Goal: Transaction & Acquisition: Download file/media

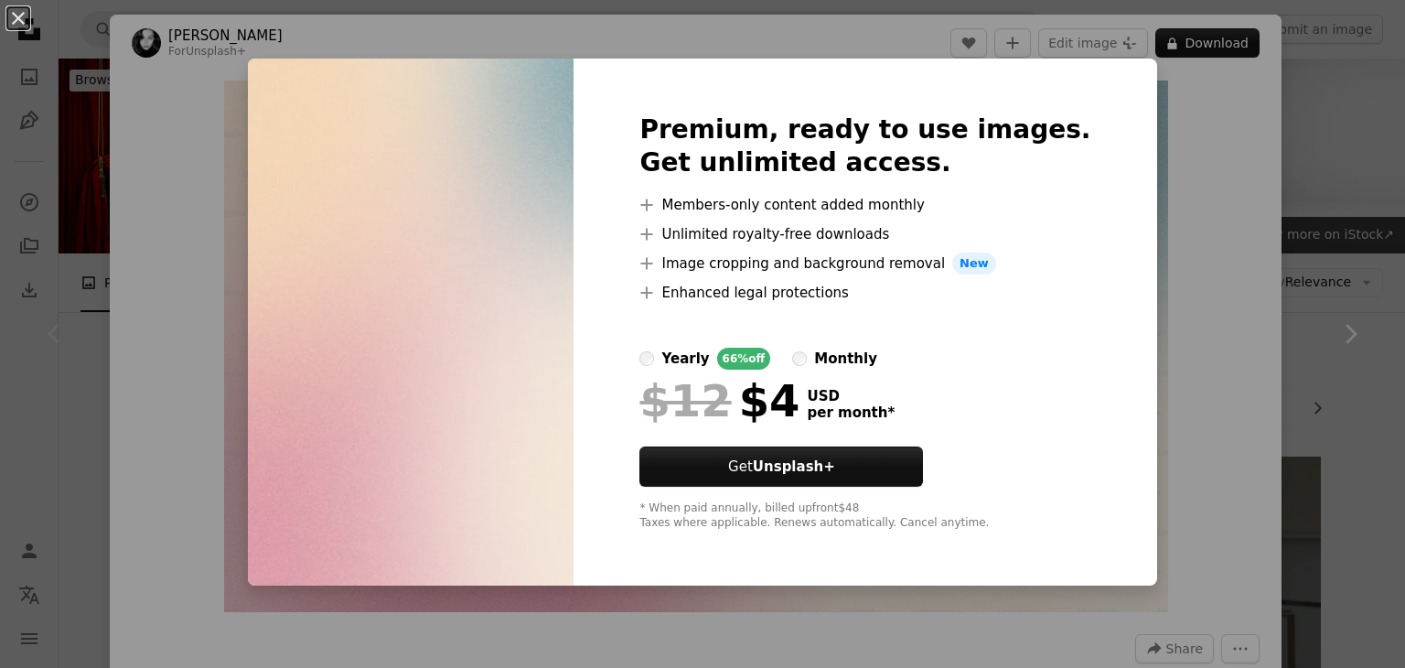
click at [1208, 111] on div "An X shape Premium, ready to use images. Get unlimited access. A plus sign Memb…" at bounding box center [702, 334] width 1405 height 668
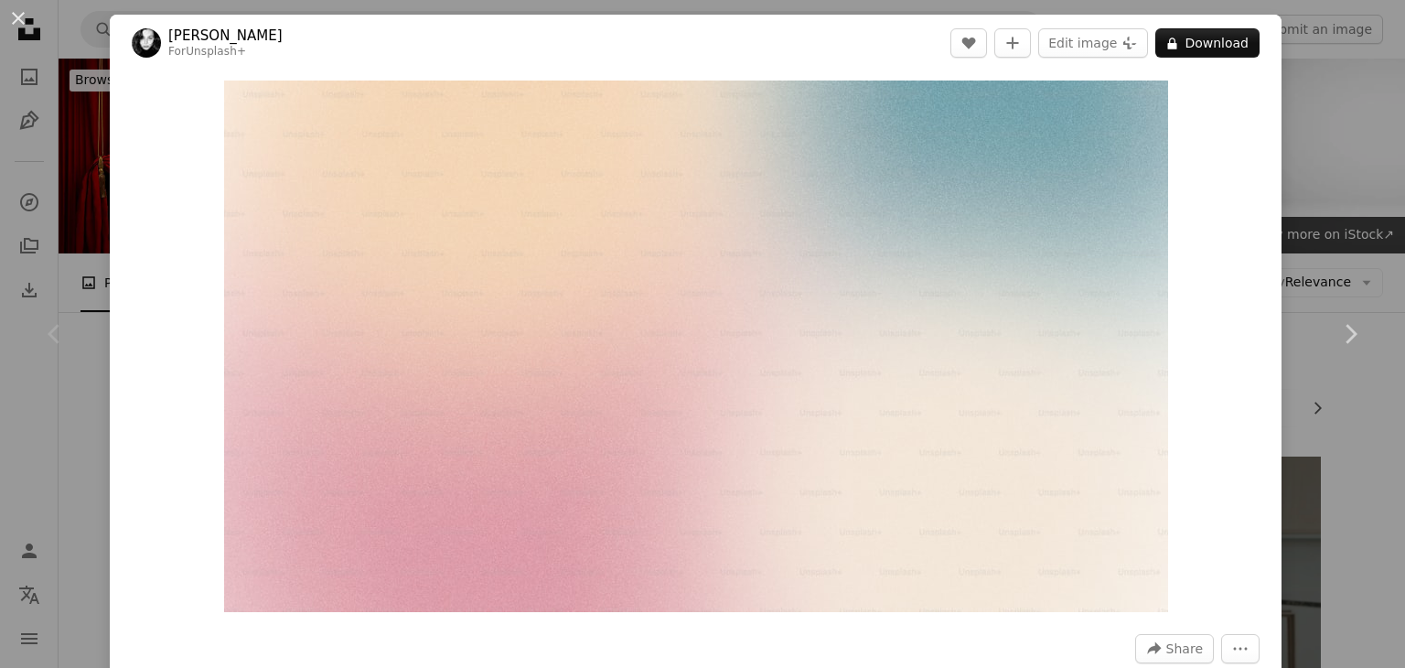
click at [1292, 129] on div "An X shape Chevron left Chevron right [PERSON_NAME] For Unsplash+ A heart A plu…" at bounding box center [702, 334] width 1405 height 668
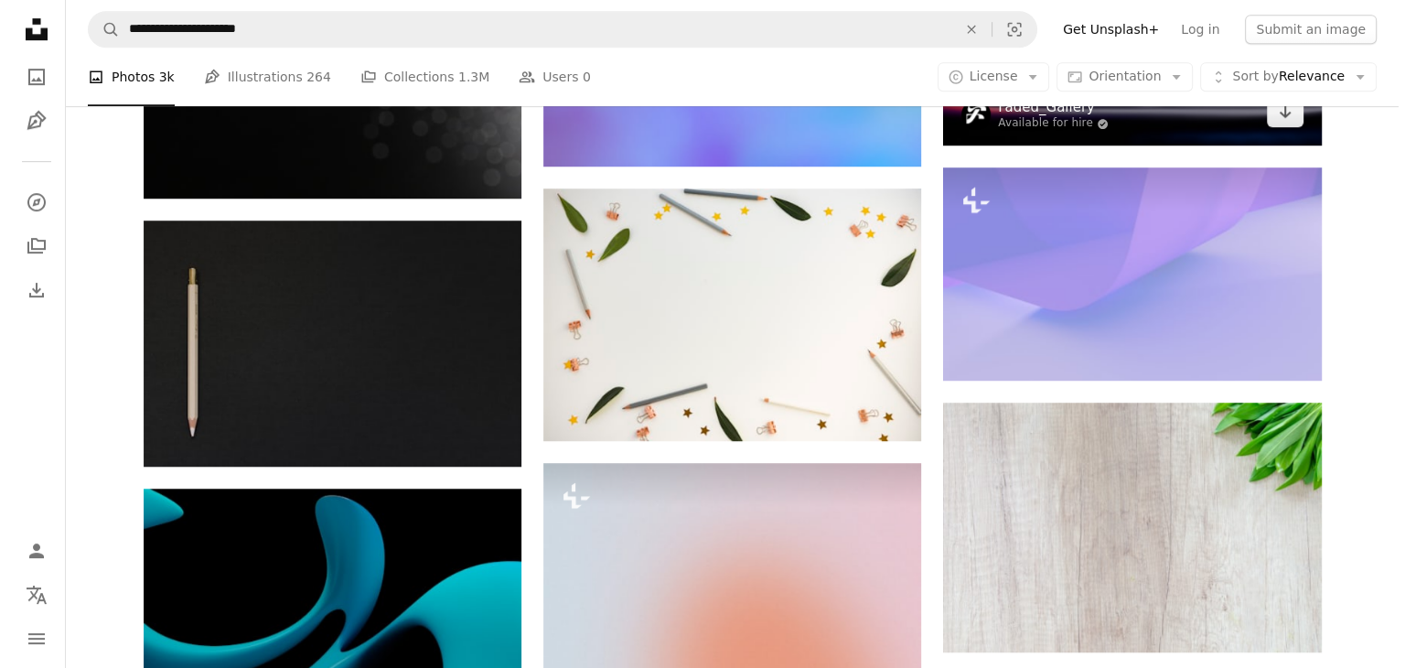
scroll to position [1079, 0]
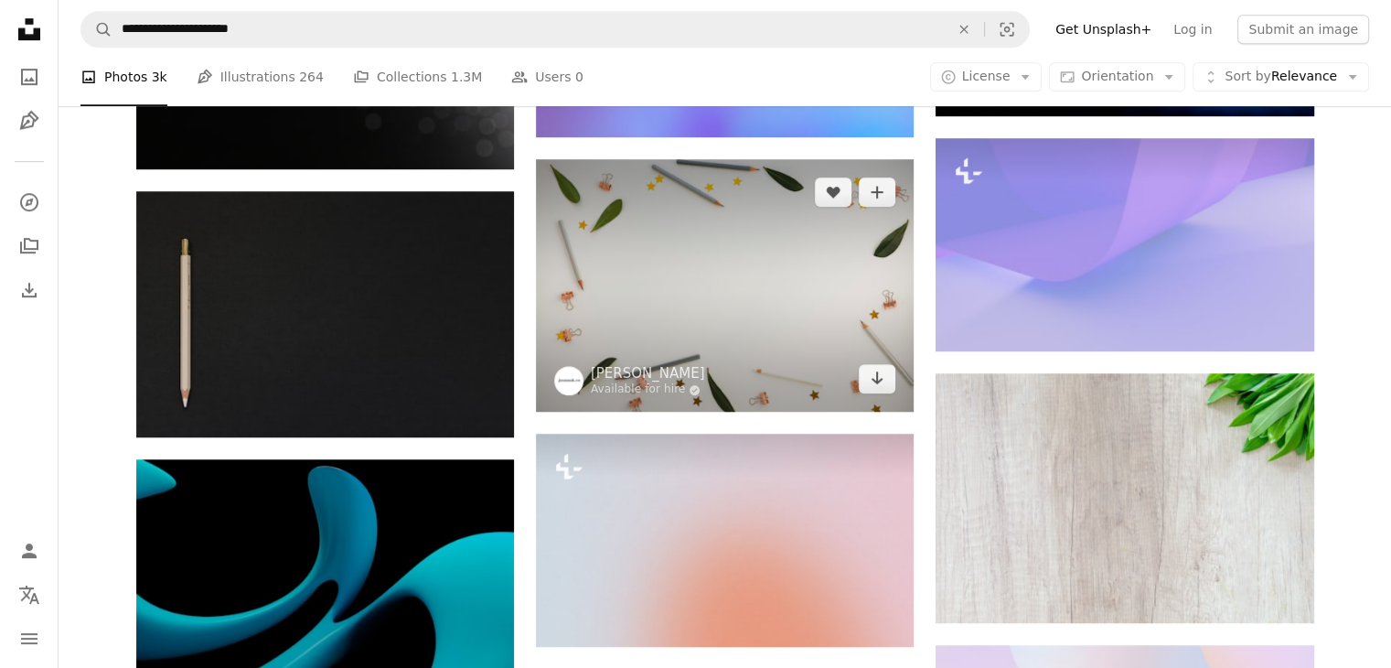
click at [703, 296] on img at bounding box center [725, 285] width 378 height 252
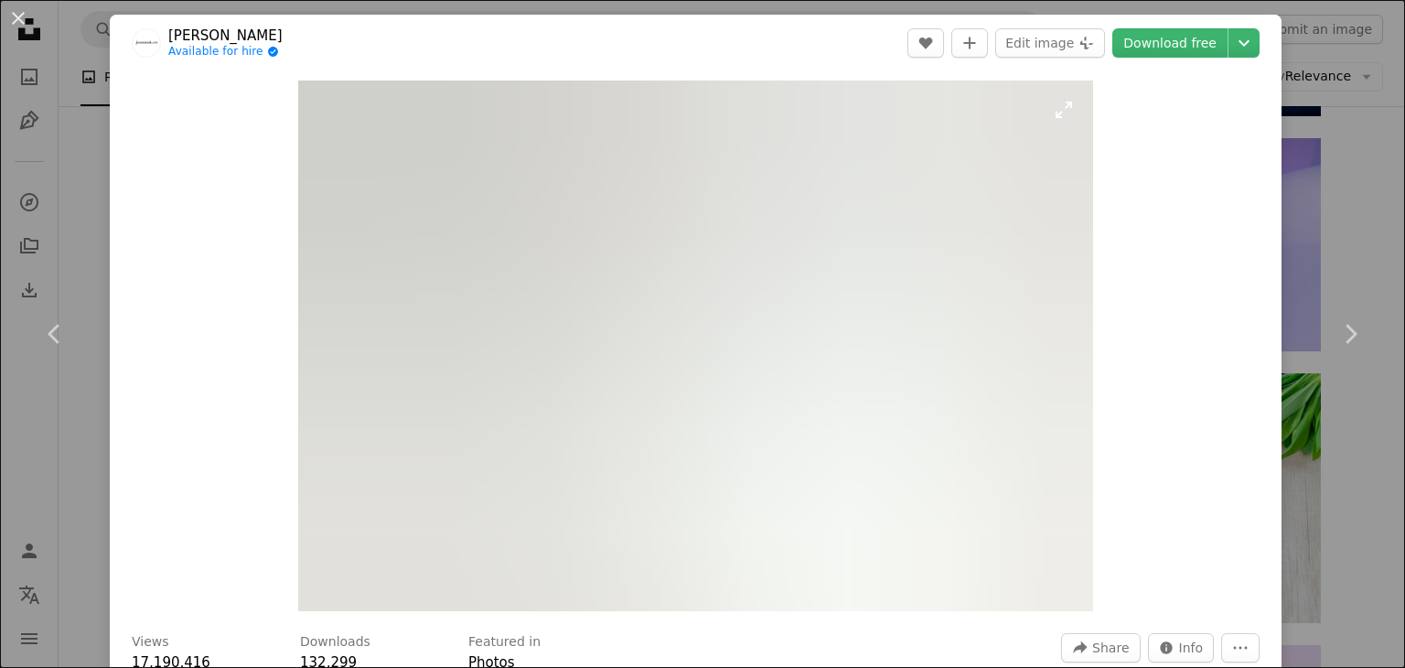
scroll to position [196, 0]
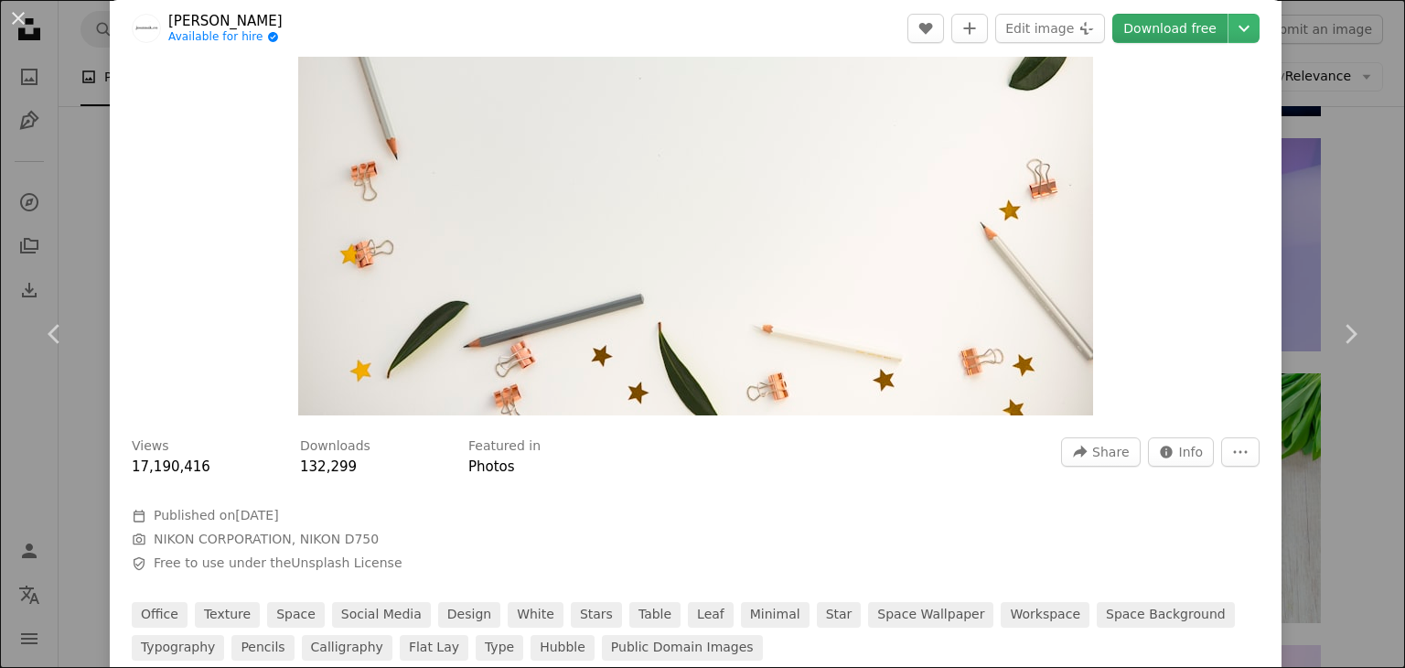
click at [1160, 33] on link "Download free" at bounding box center [1169, 28] width 115 height 29
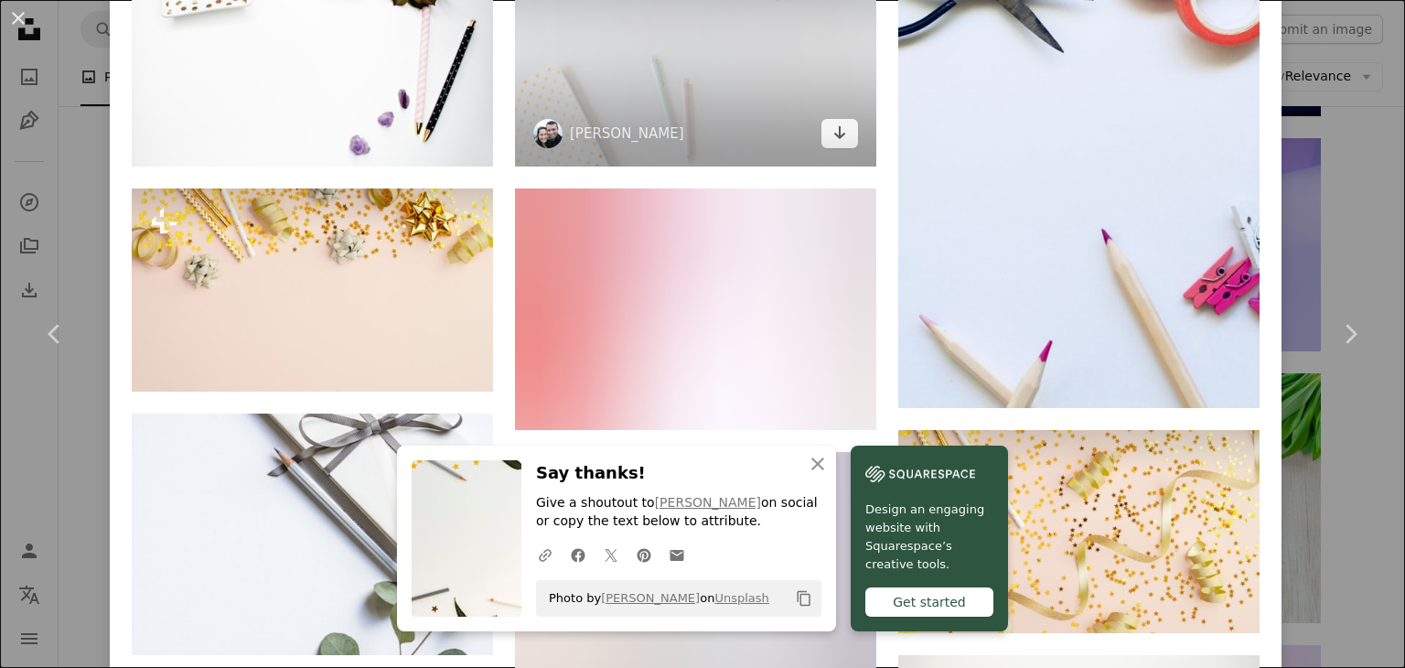
scroll to position [1415, 0]
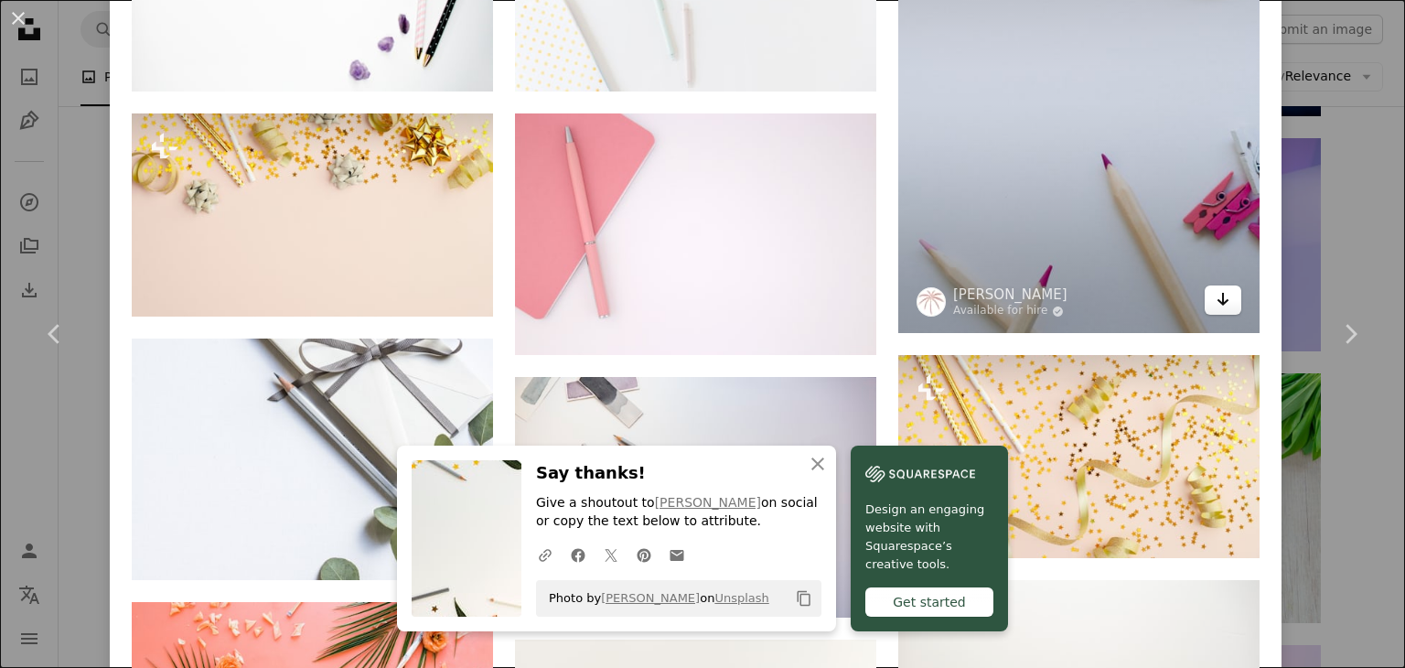
click at [1215, 298] on icon "Arrow pointing down" at bounding box center [1222, 299] width 15 height 22
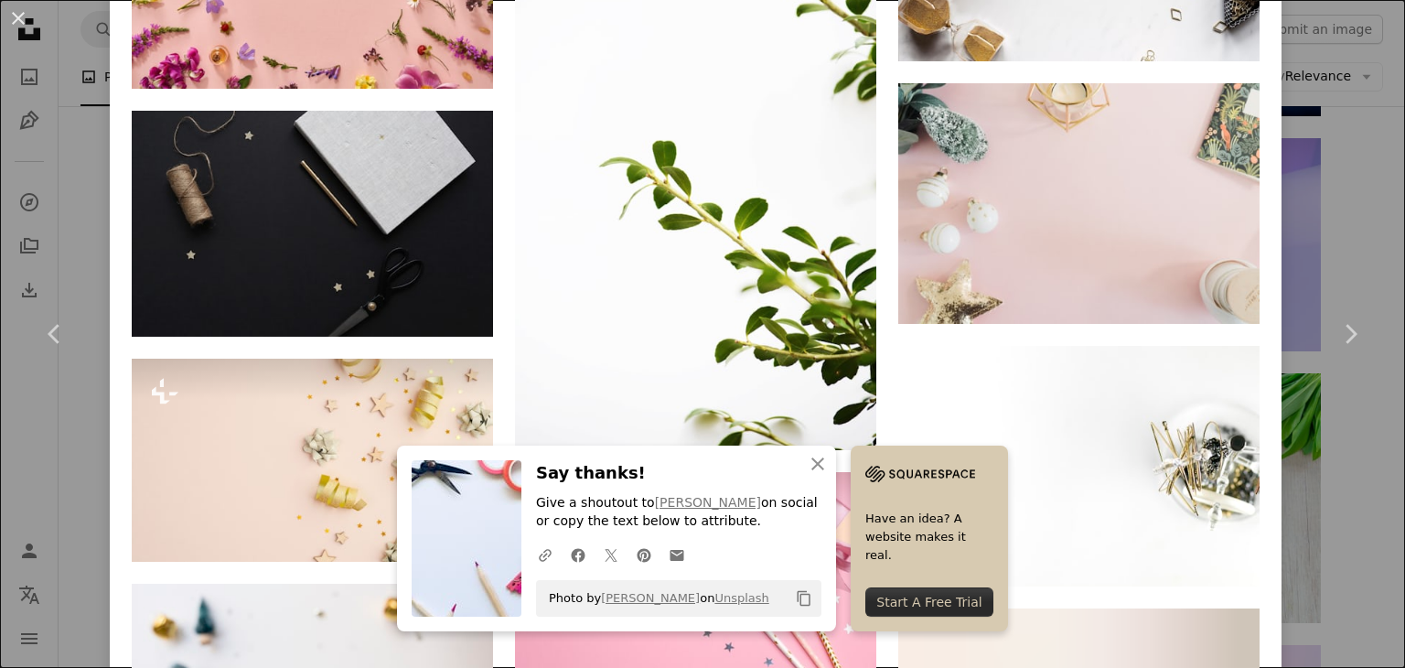
scroll to position [2702, 0]
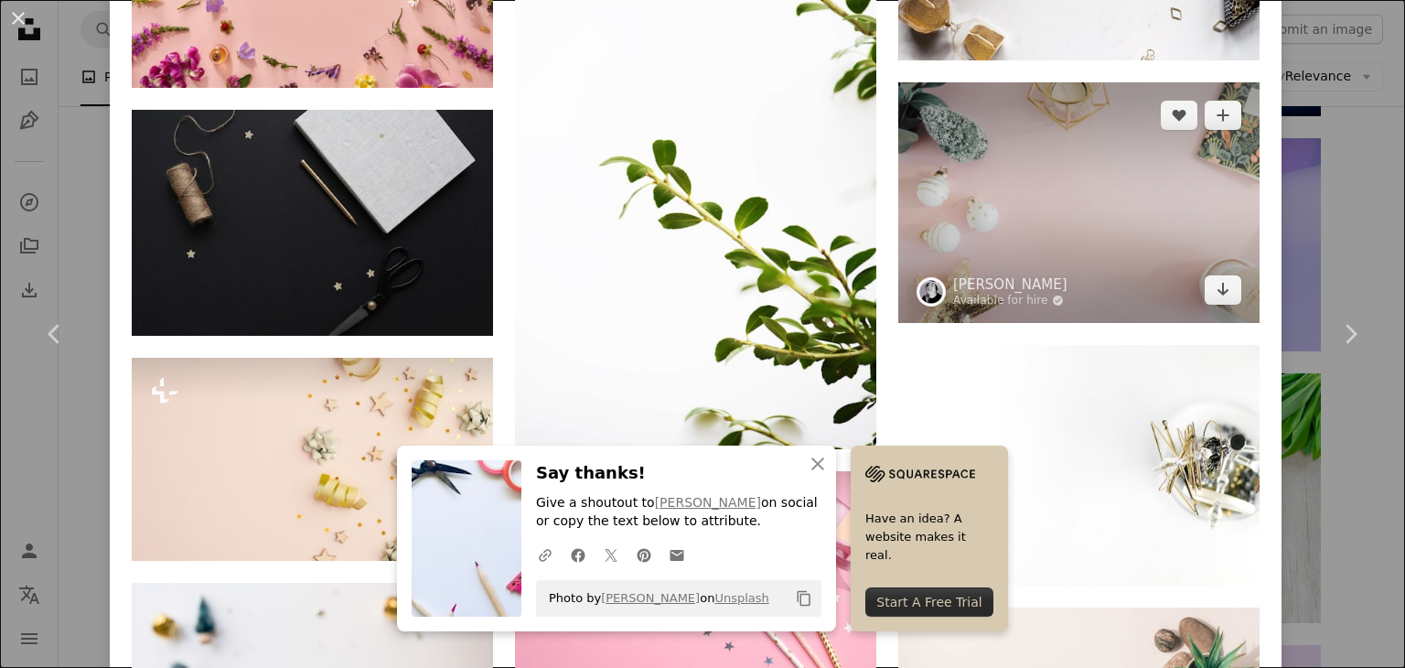
click at [1211, 298] on img at bounding box center [1078, 202] width 361 height 240
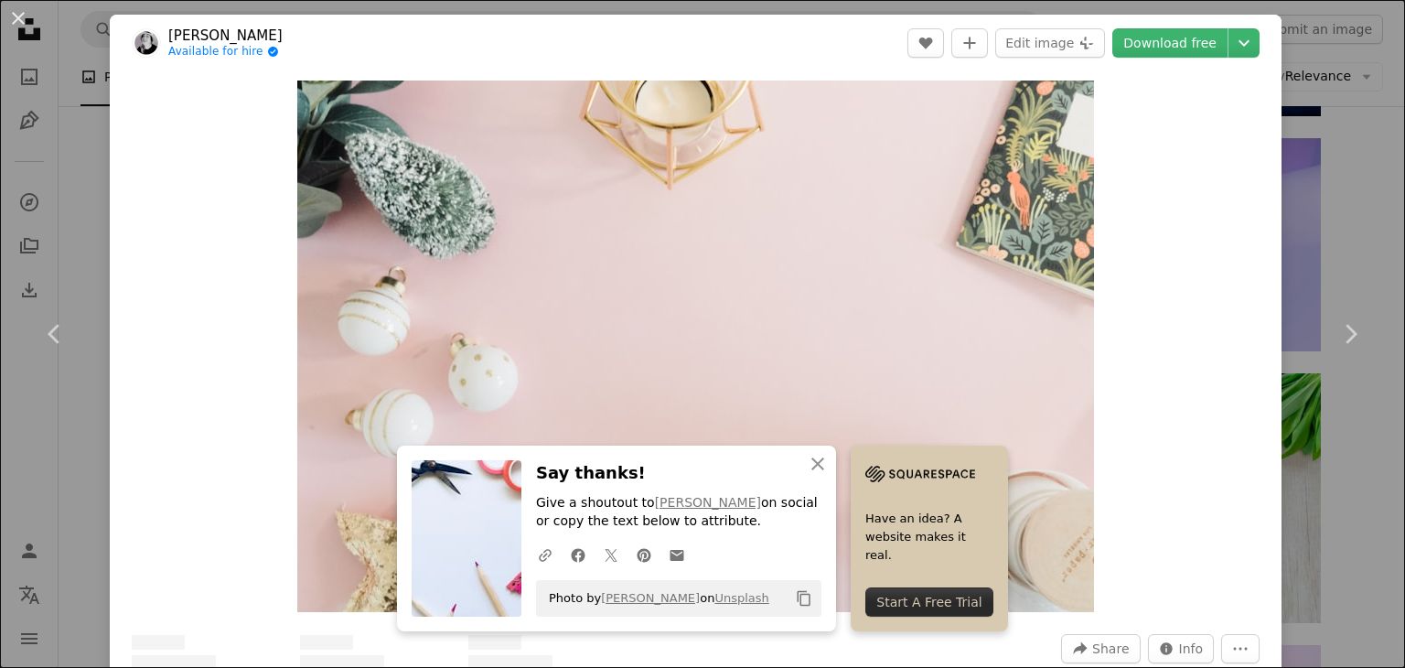
scroll to position [4, 0]
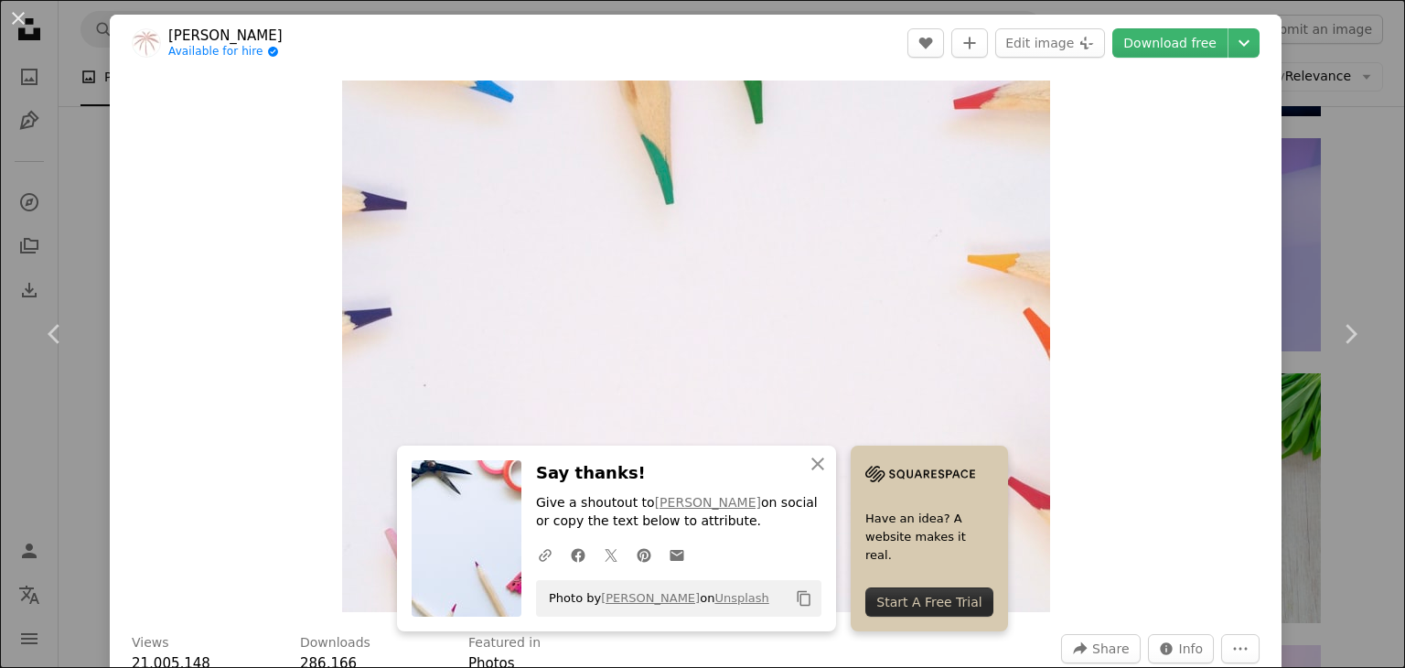
click at [1343, 158] on div "An X shape Chevron left Chevron right An X shape Close Say thanks! Give a shout…" at bounding box center [702, 334] width 1405 height 668
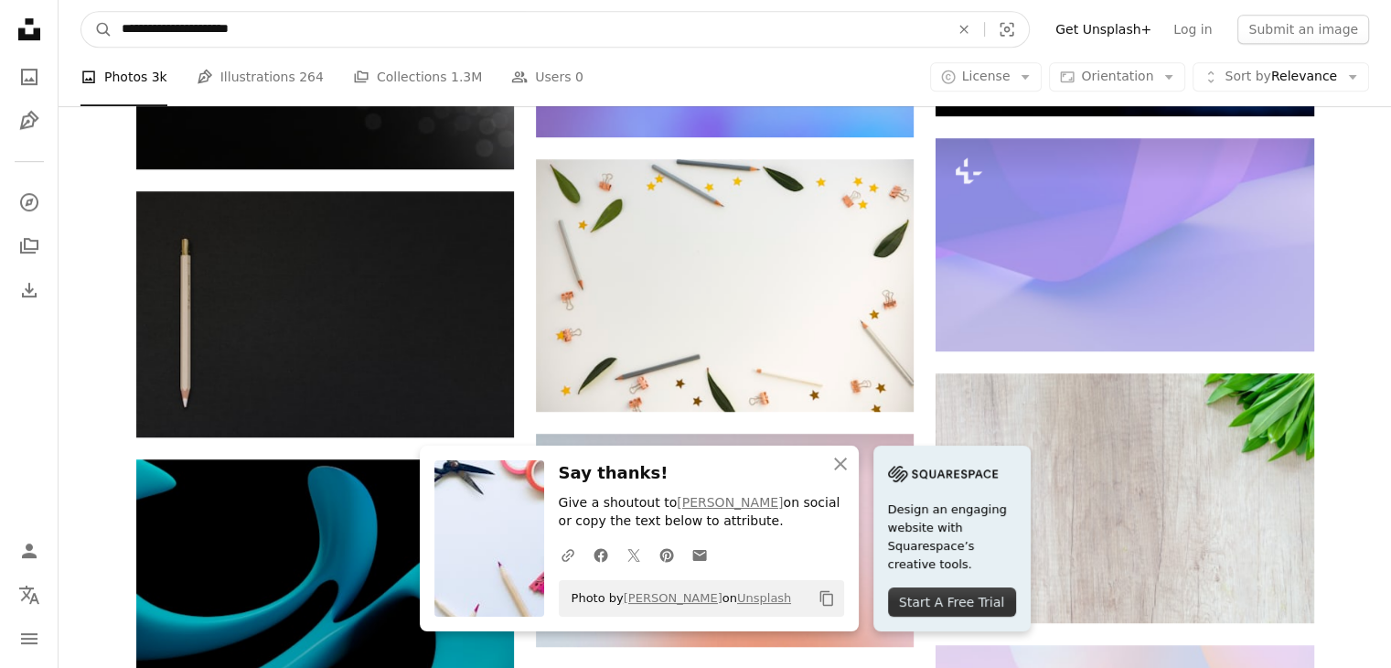
click at [337, 27] on input "**********" at bounding box center [527, 29] width 831 height 35
type input "**********"
click at [81, 12] on button "A magnifying glass" at bounding box center [96, 29] width 31 height 35
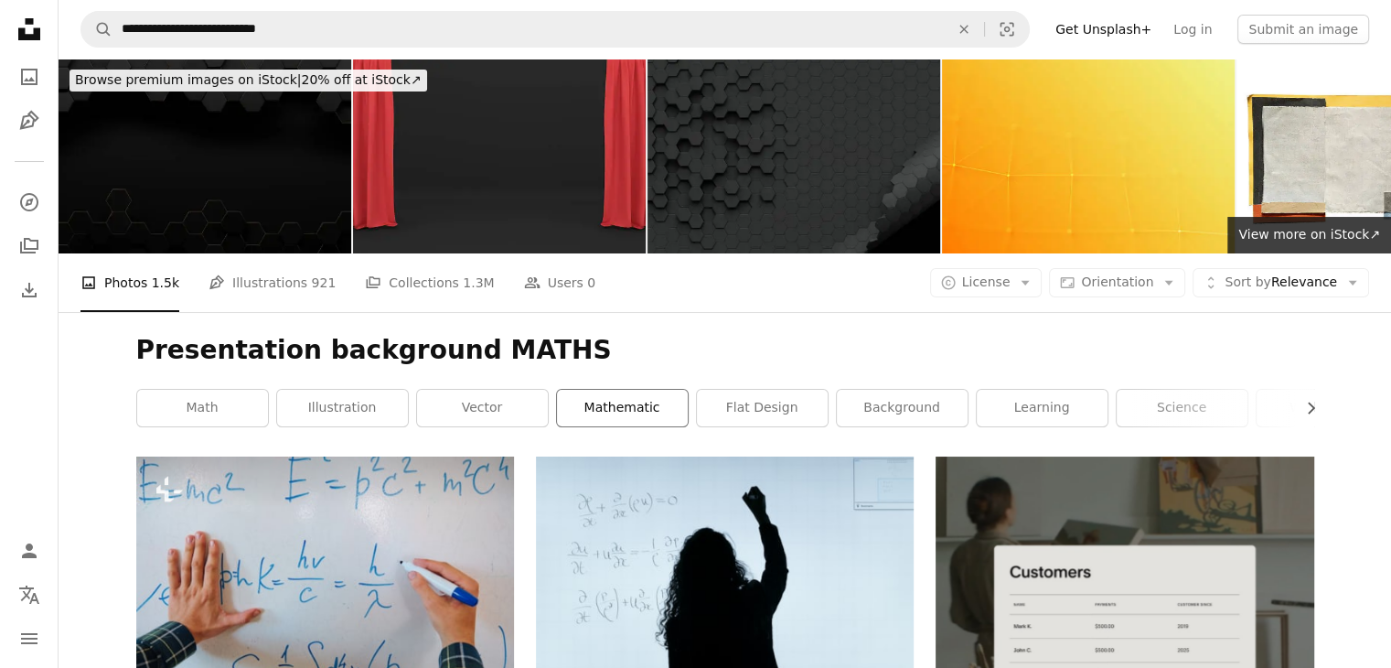
click at [602, 400] on link "mathematic" at bounding box center [622, 408] width 131 height 37
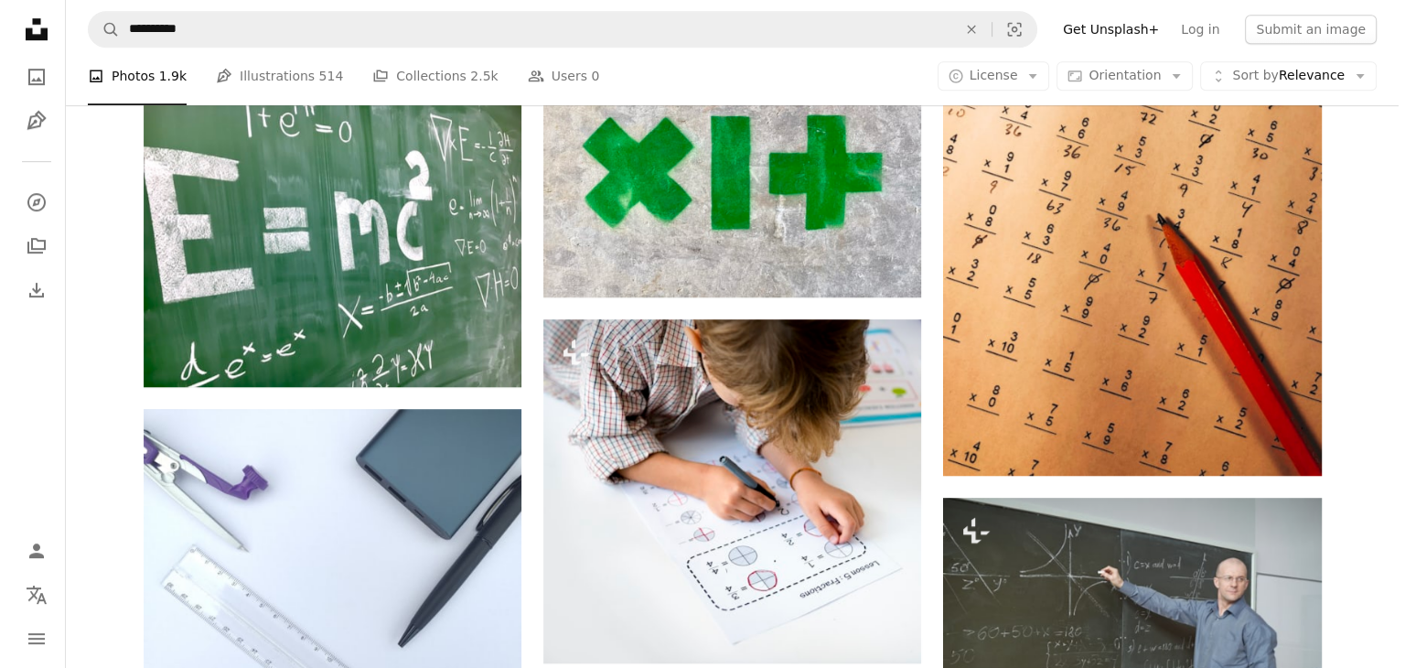
scroll to position [1235, 0]
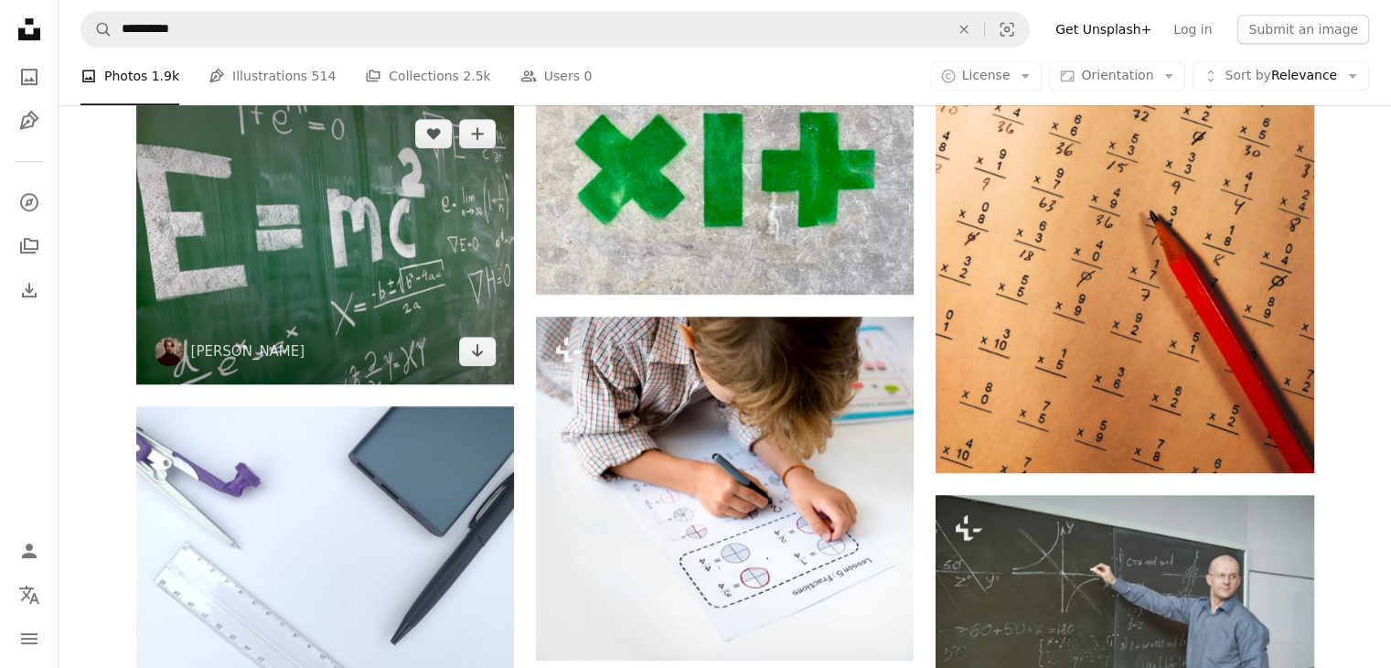
click at [421, 319] on img at bounding box center [325, 242] width 378 height 283
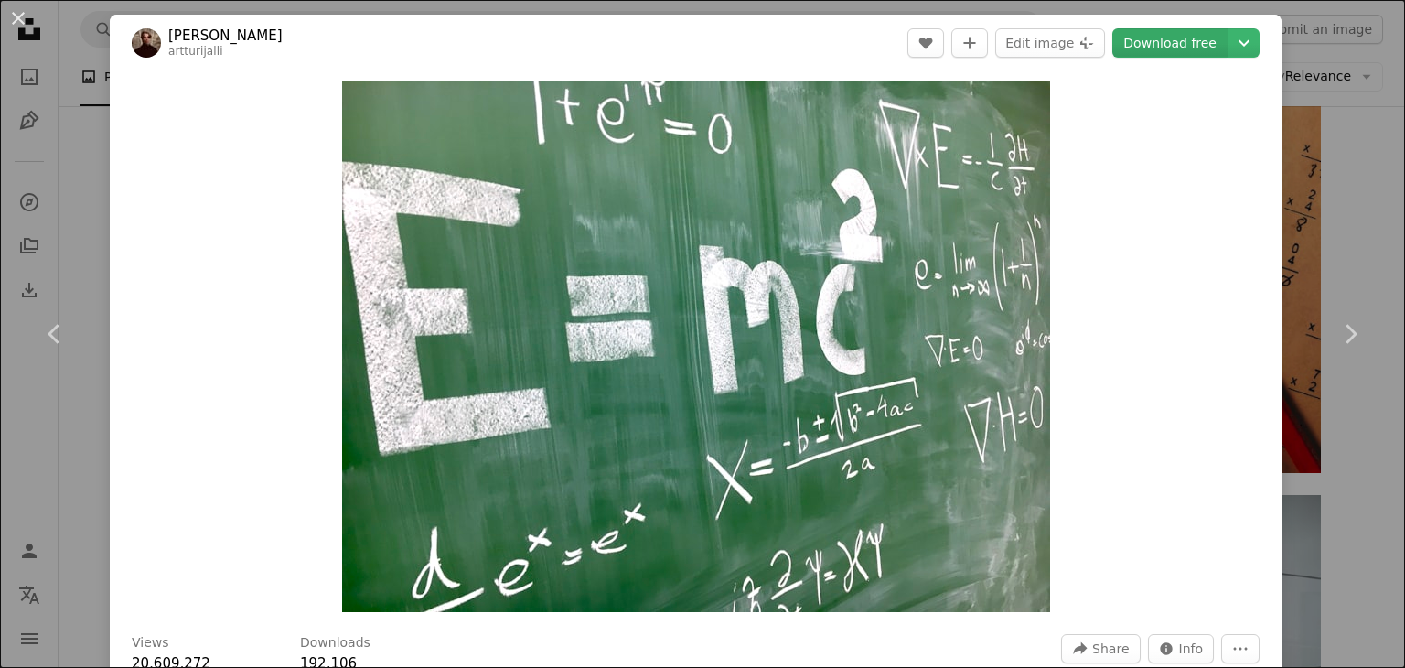
click at [1169, 47] on link "Download free" at bounding box center [1169, 42] width 115 height 29
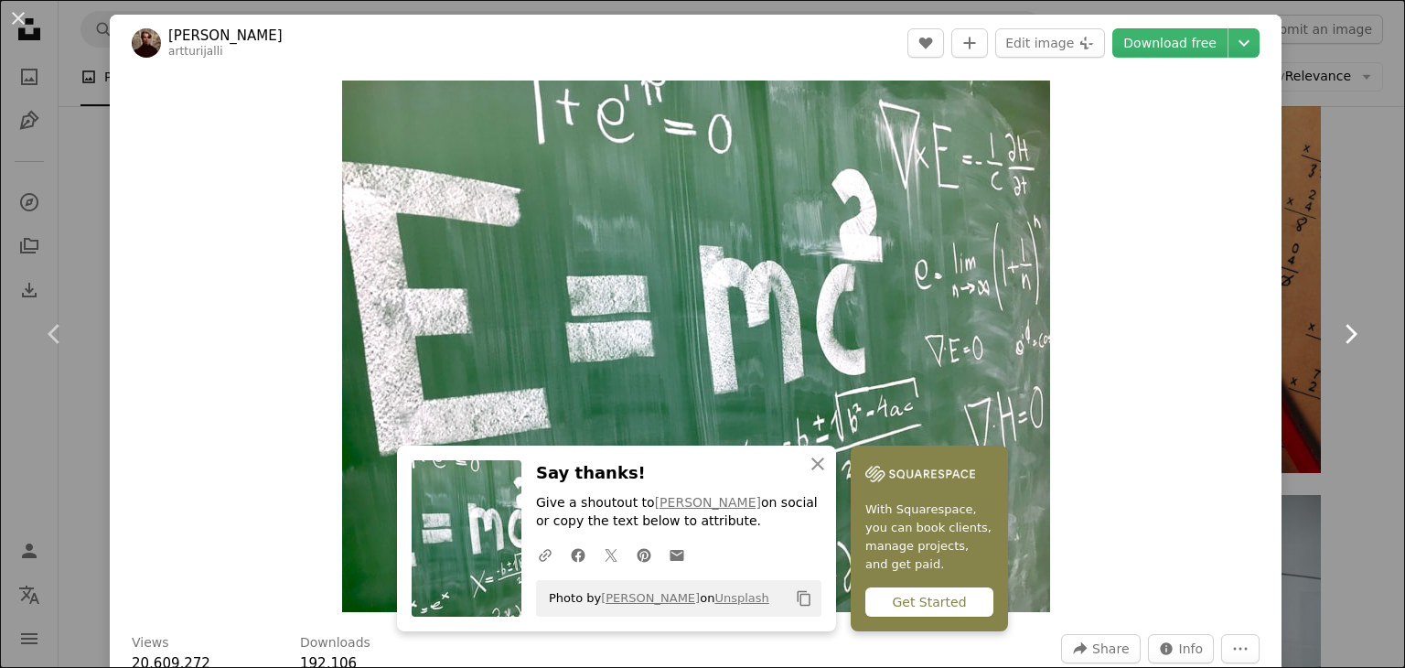
click at [1295, 368] on link "Chevron right" at bounding box center [1350, 334] width 110 height 176
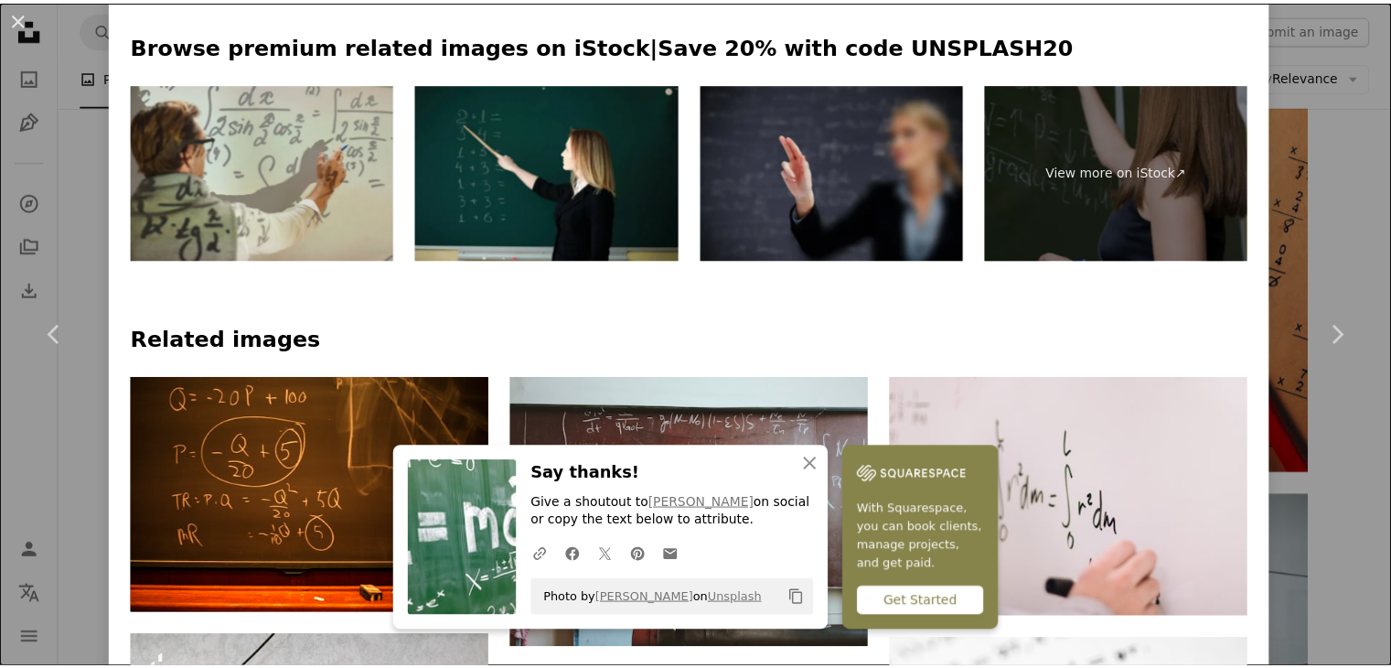
scroll to position [999, 0]
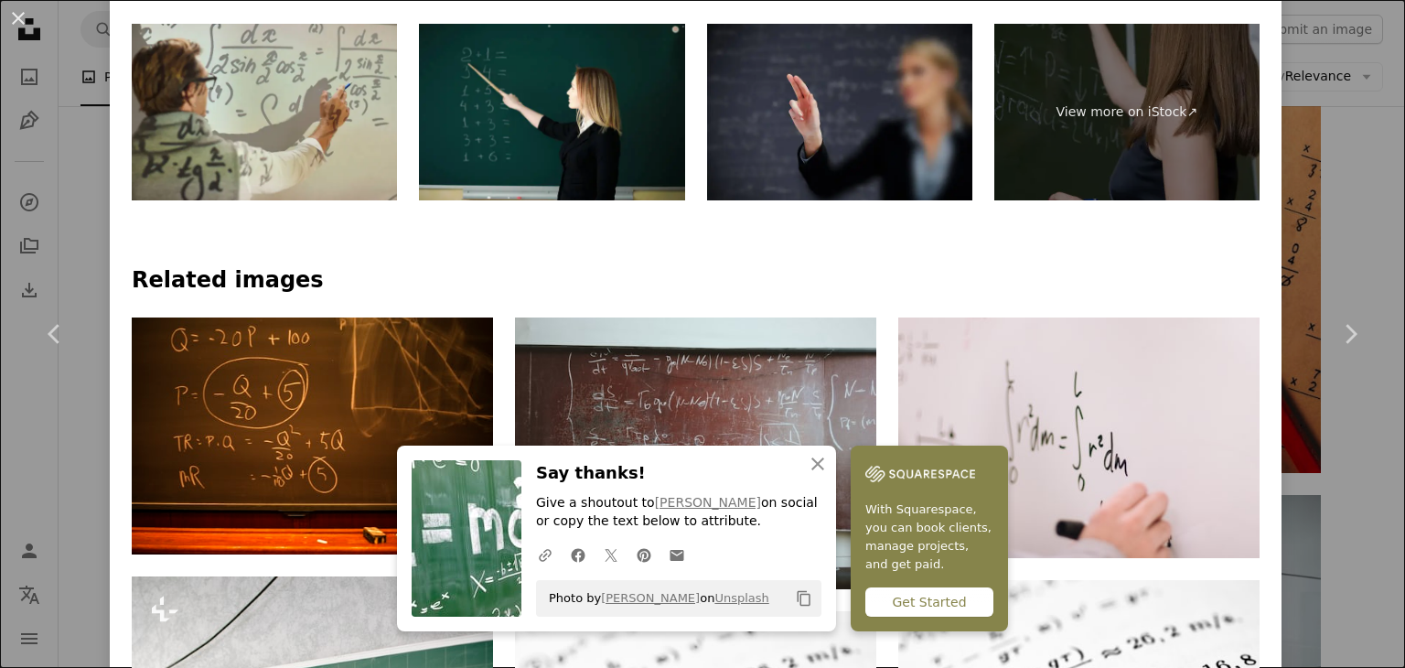
click at [1375, 128] on div "An X shape Chevron left Chevron right An X shape Close Say thanks! Give a shout…" at bounding box center [702, 334] width 1405 height 668
